Goal: Information Seeking & Learning: Learn about a topic

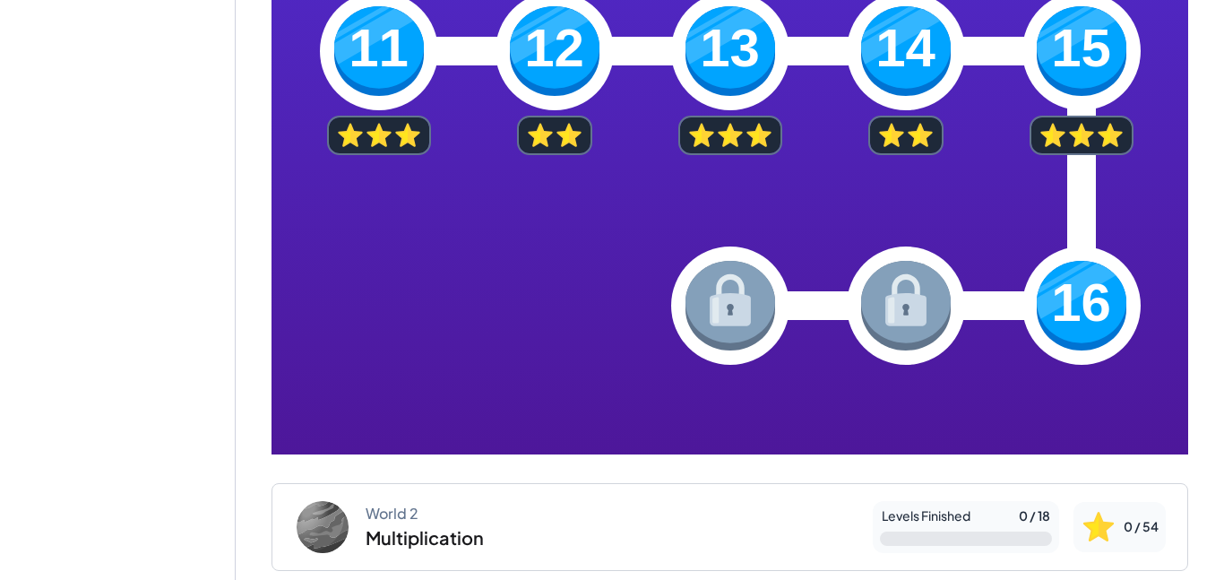
scroll to position [848, 0]
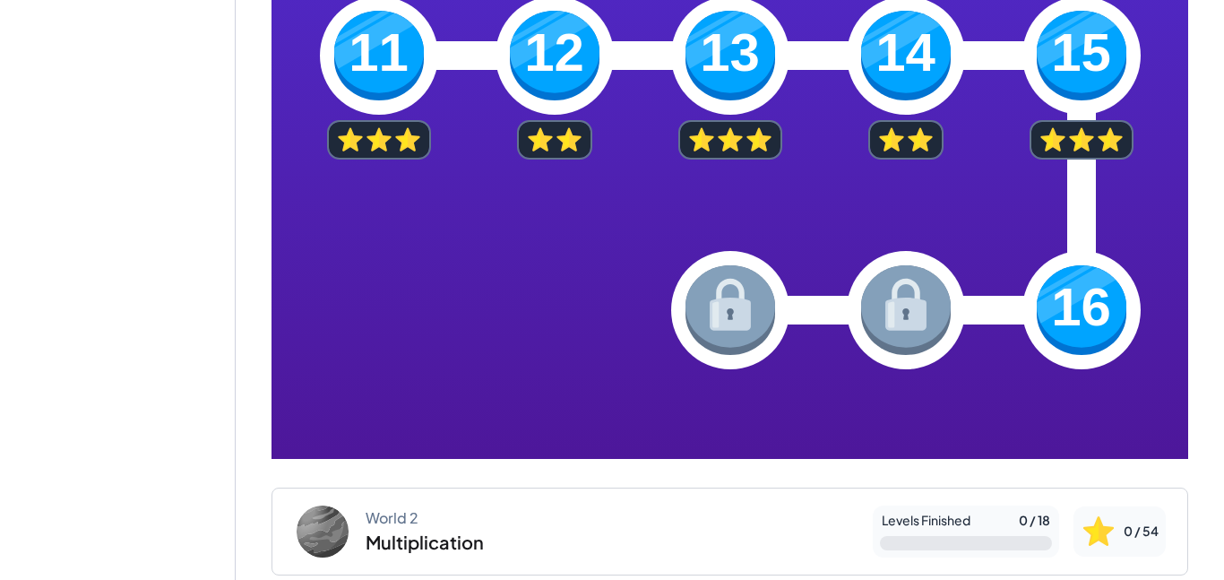
click at [1104, 251] on div at bounding box center [730, 310] width 821 height 118
click at [1083, 293] on img at bounding box center [1082, 310] width 90 height 90
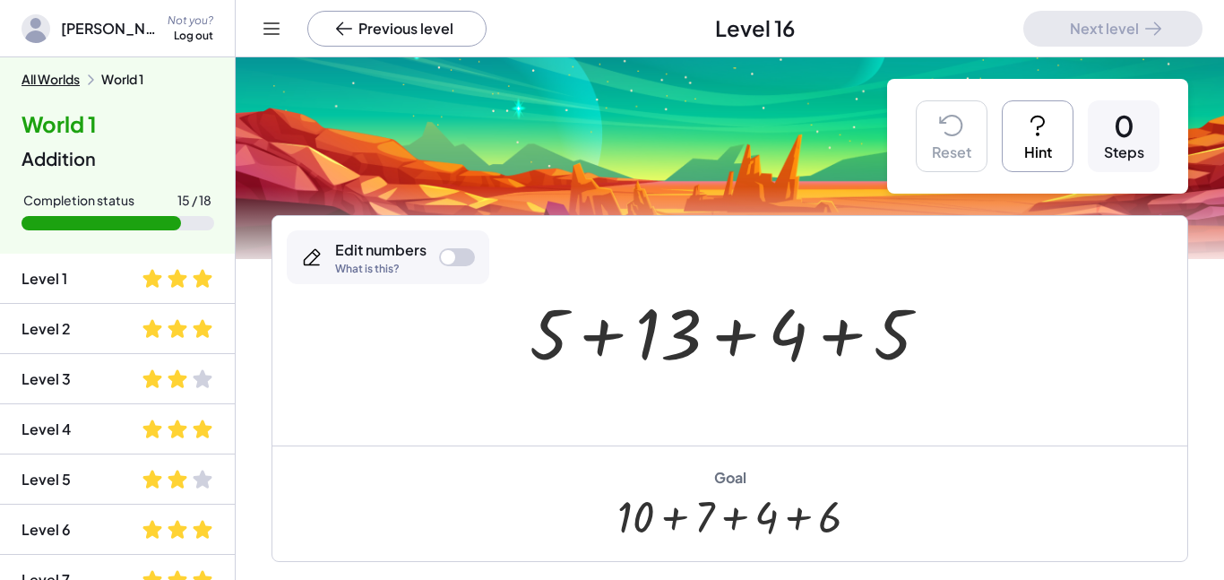
click at [1036, 111] on icon at bounding box center [1037, 125] width 29 height 29
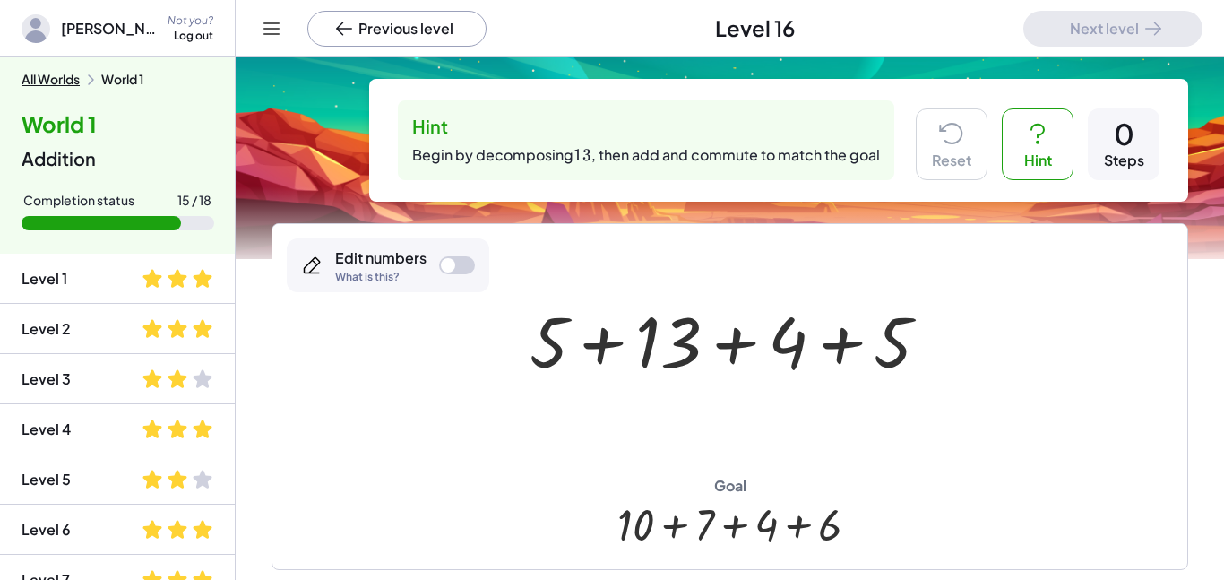
click at [1036, 139] on icon at bounding box center [1037, 133] width 29 height 29
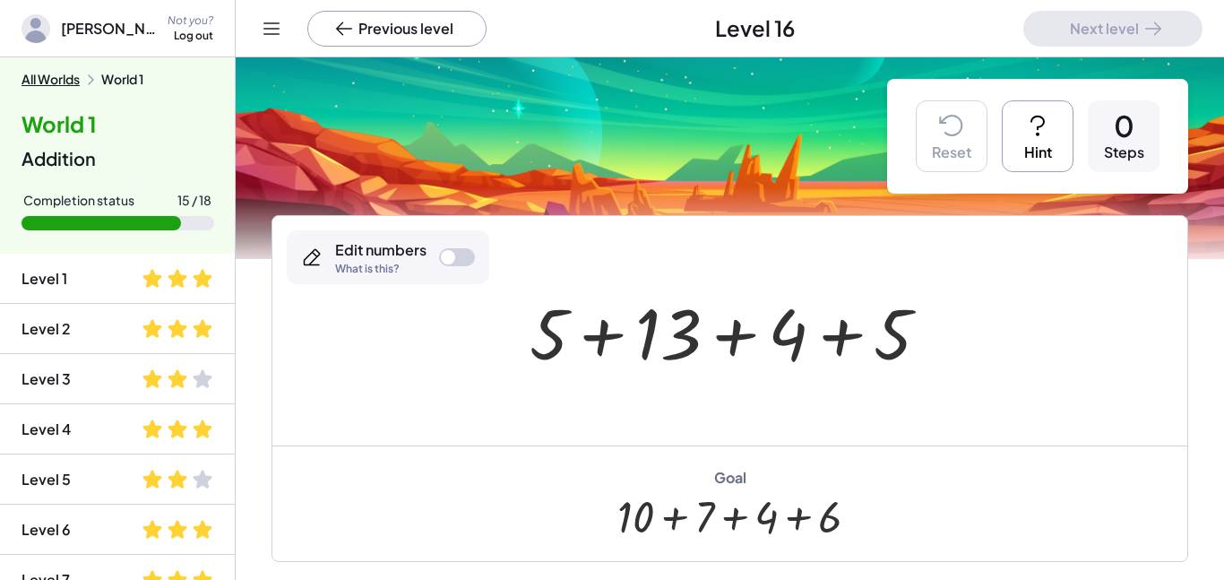
click at [1036, 139] on button "Hint" at bounding box center [1038, 136] width 72 height 72
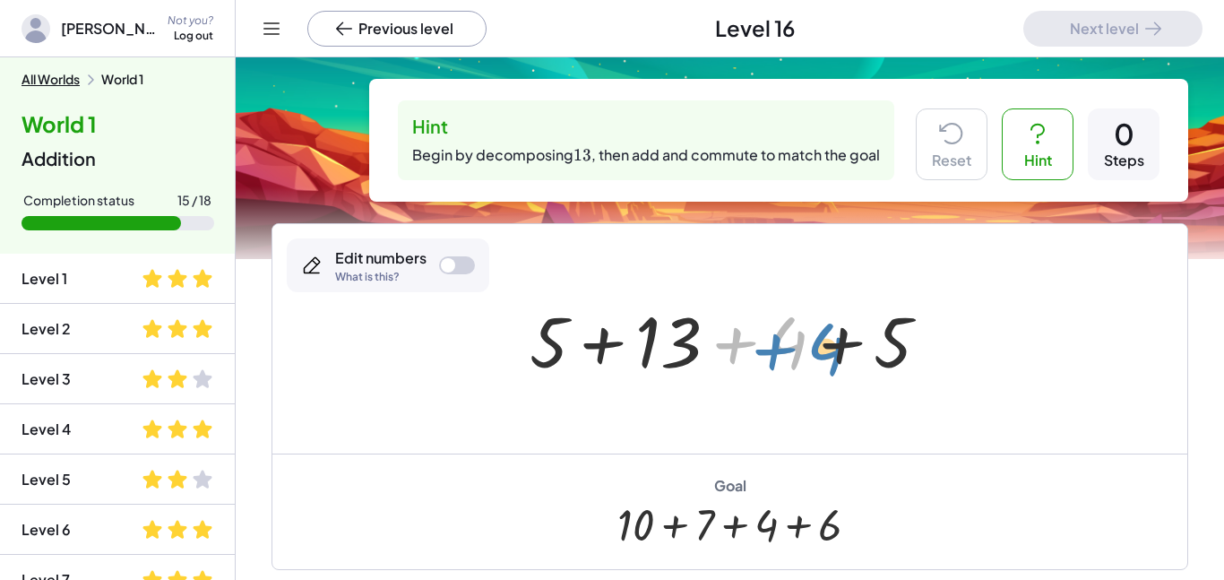
drag, startPoint x: 781, startPoint y: 343, endPoint x: 821, endPoint y: 349, distance: 39.9
click at [821, 349] on div at bounding box center [737, 339] width 432 height 92
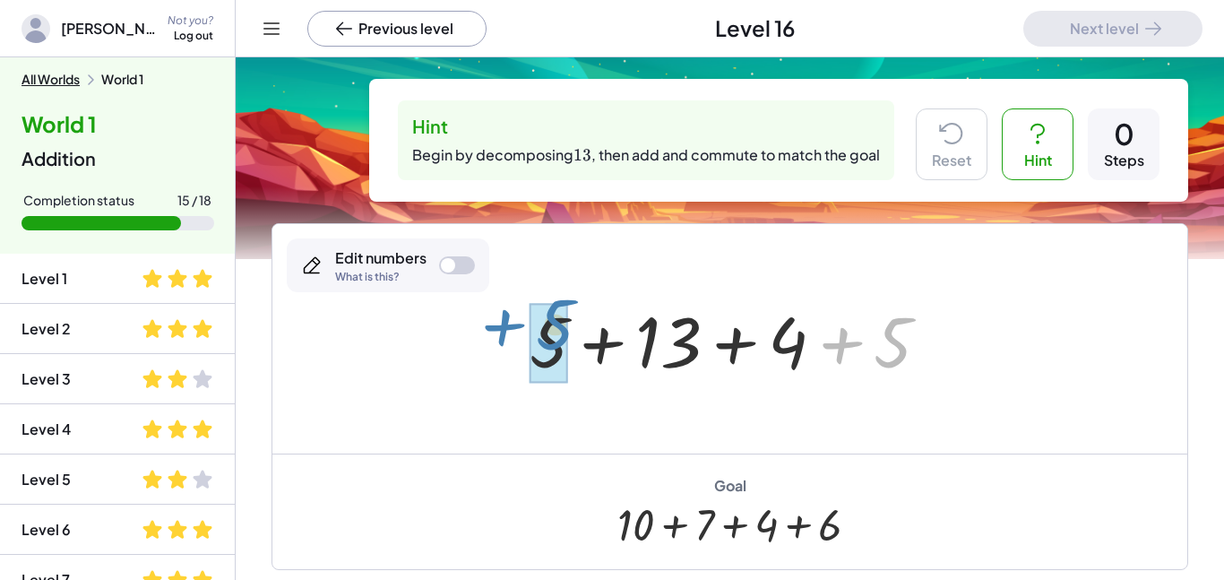
drag, startPoint x: 902, startPoint y: 337, endPoint x: 564, endPoint y: 319, distance: 339.1
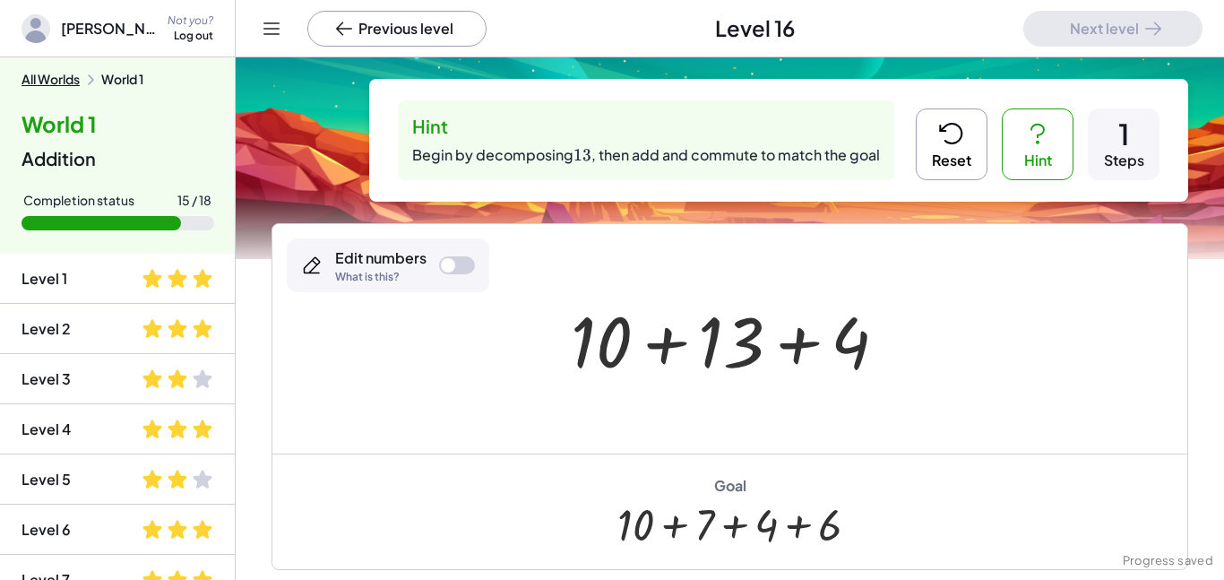
click at [738, 355] on div at bounding box center [736, 339] width 349 height 92
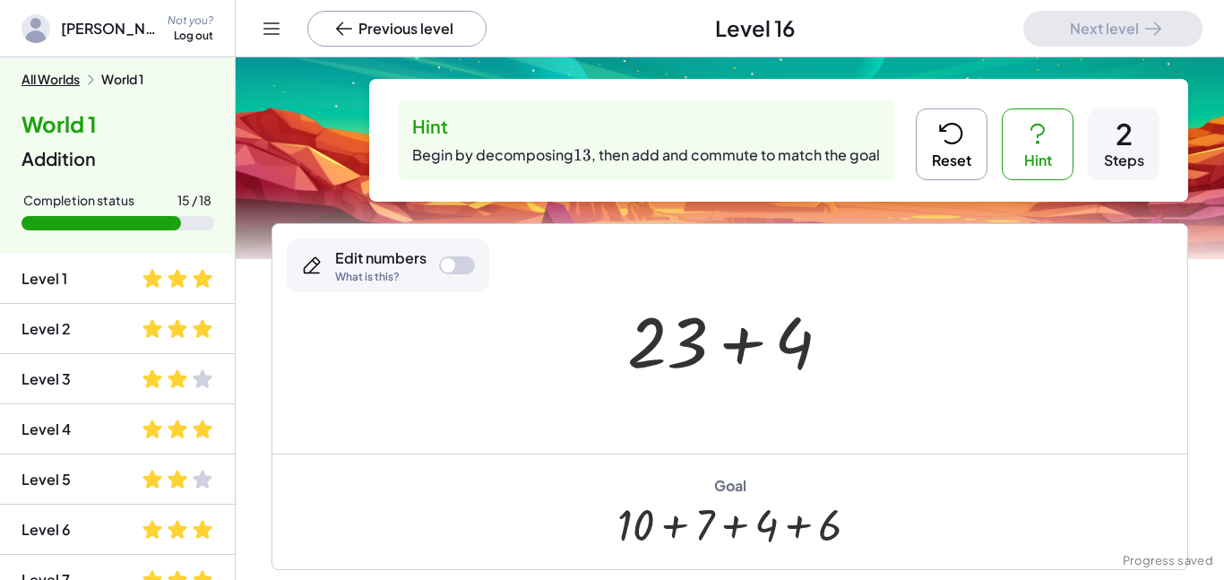
click at [691, 344] on div at bounding box center [736, 339] width 236 height 92
click at [970, 159] on button "Reset" at bounding box center [952, 144] width 72 height 72
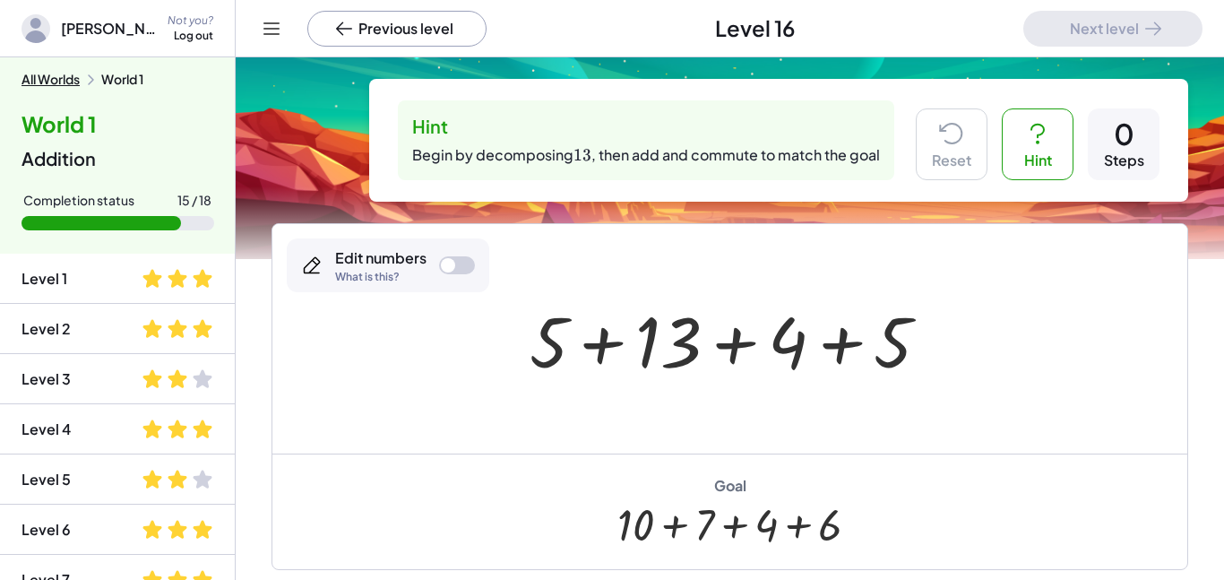
click at [438, 259] on div "Edit numbers What is this?" at bounding box center [388, 265] width 202 height 54
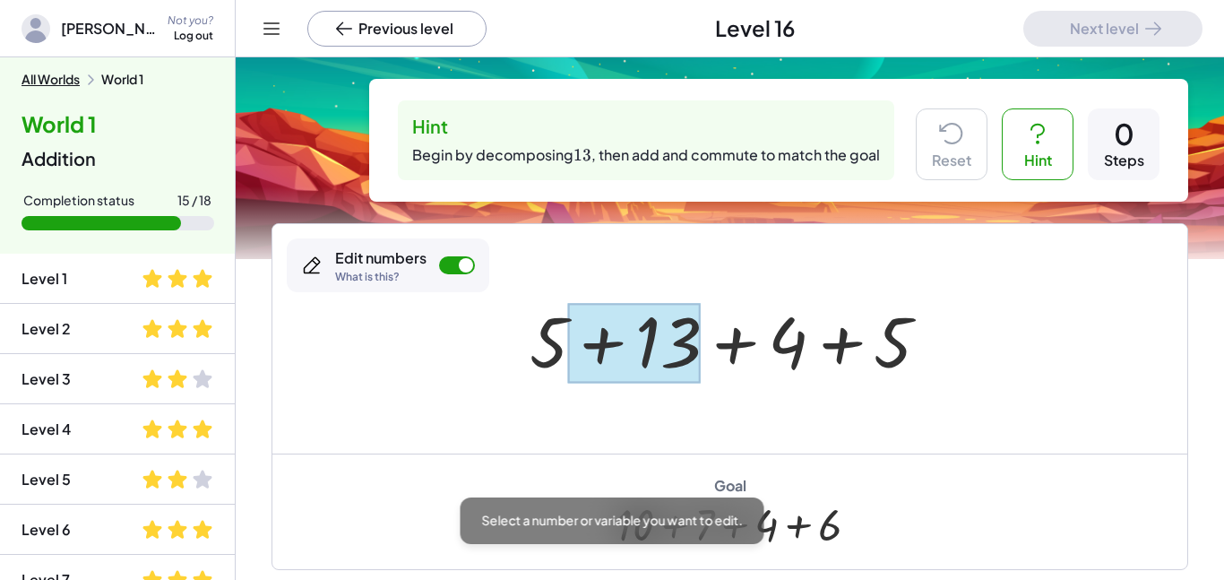
click at [631, 344] on div at bounding box center [634, 343] width 133 height 80
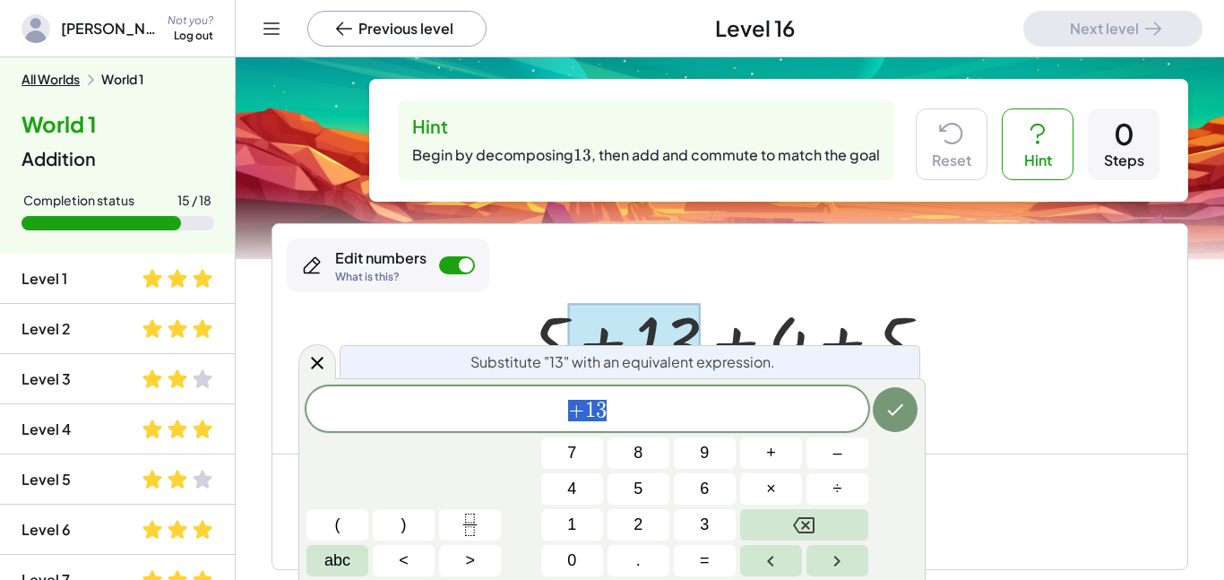
scroll to position [1, 0]
click at [806, 529] on icon "Backspace" at bounding box center [804, 525] width 22 height 22
click at [567, 461] on span "7" at bounding box center [571, 453] width 9 height 24
click at [794, 461] on button "+" at bounding box center [771, 452] width 62 height 31
click at [699, 478] on button "6" at bounding box center [705, 488] width 62 height 31
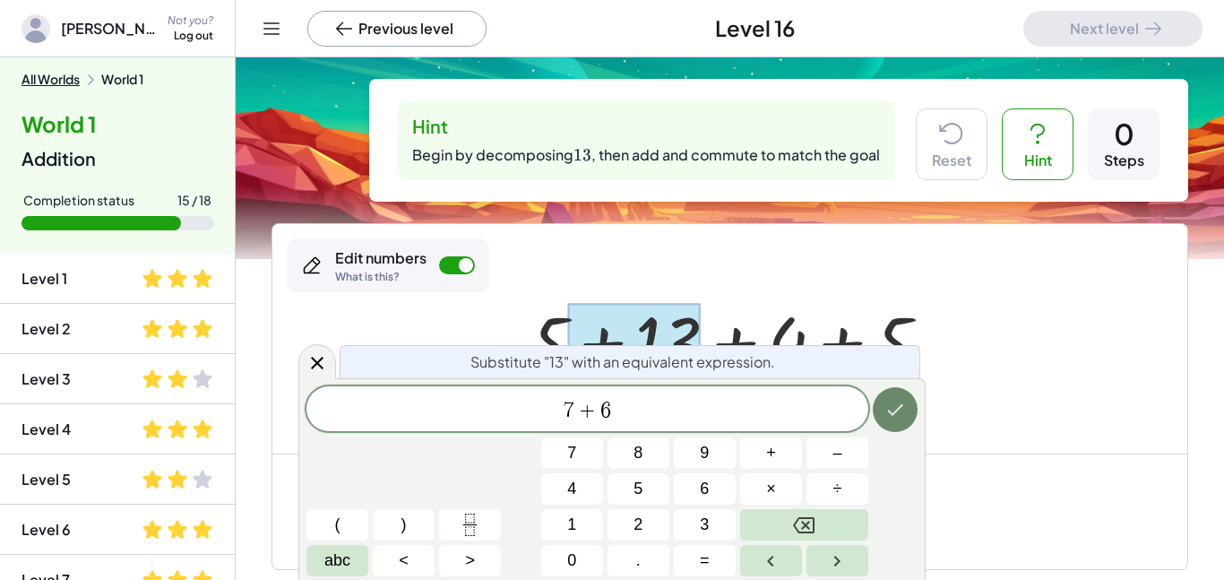
click at [890, 409] on icon "Done" at bounding box center [895, 410] width 22 height 22
